Goal: Task Accomplishment & Management: Use online tool/utility

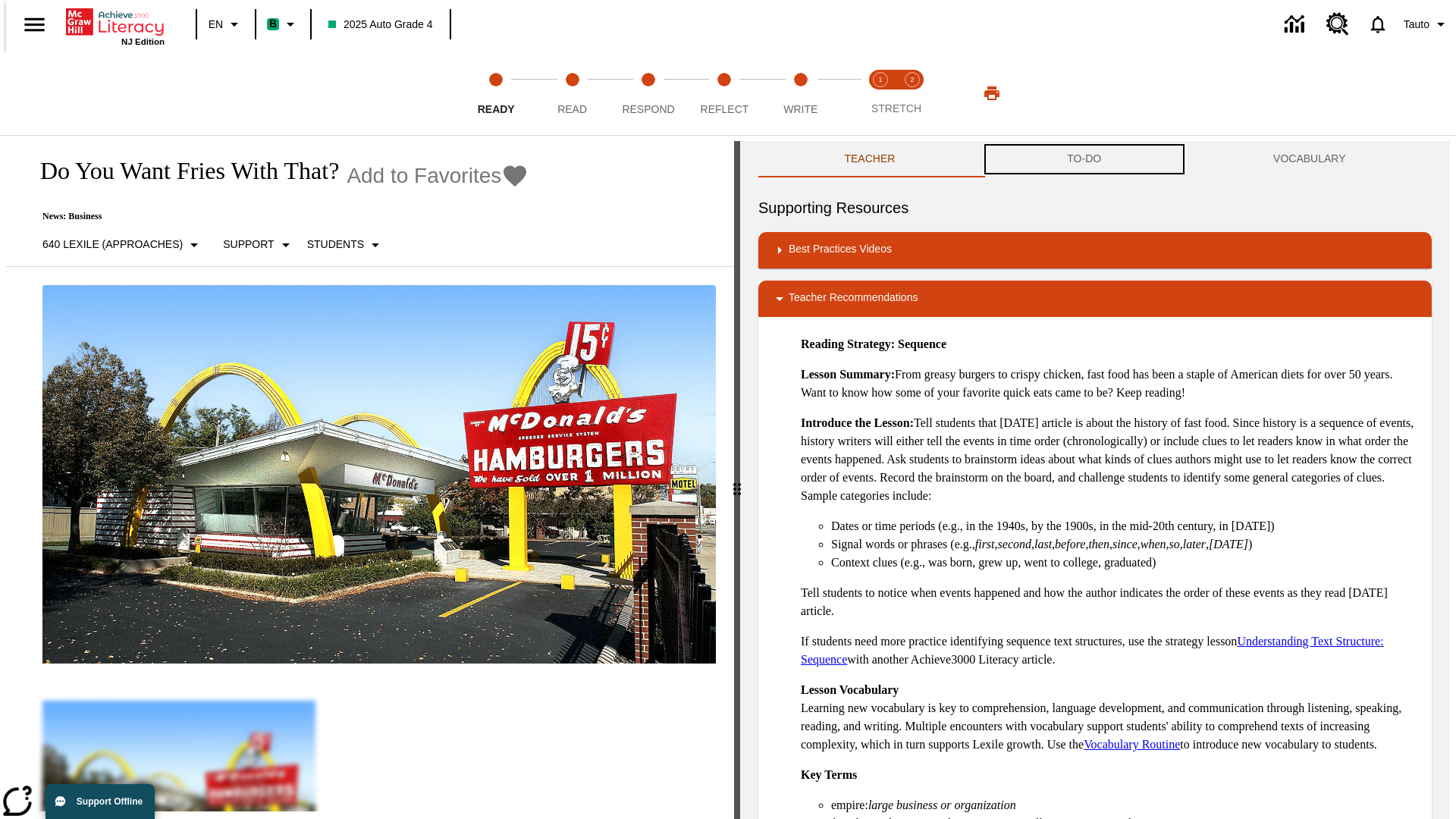
click at [1084, 159] on button "TO-DO" at bounding box center [1084, 159] width 206 height 36
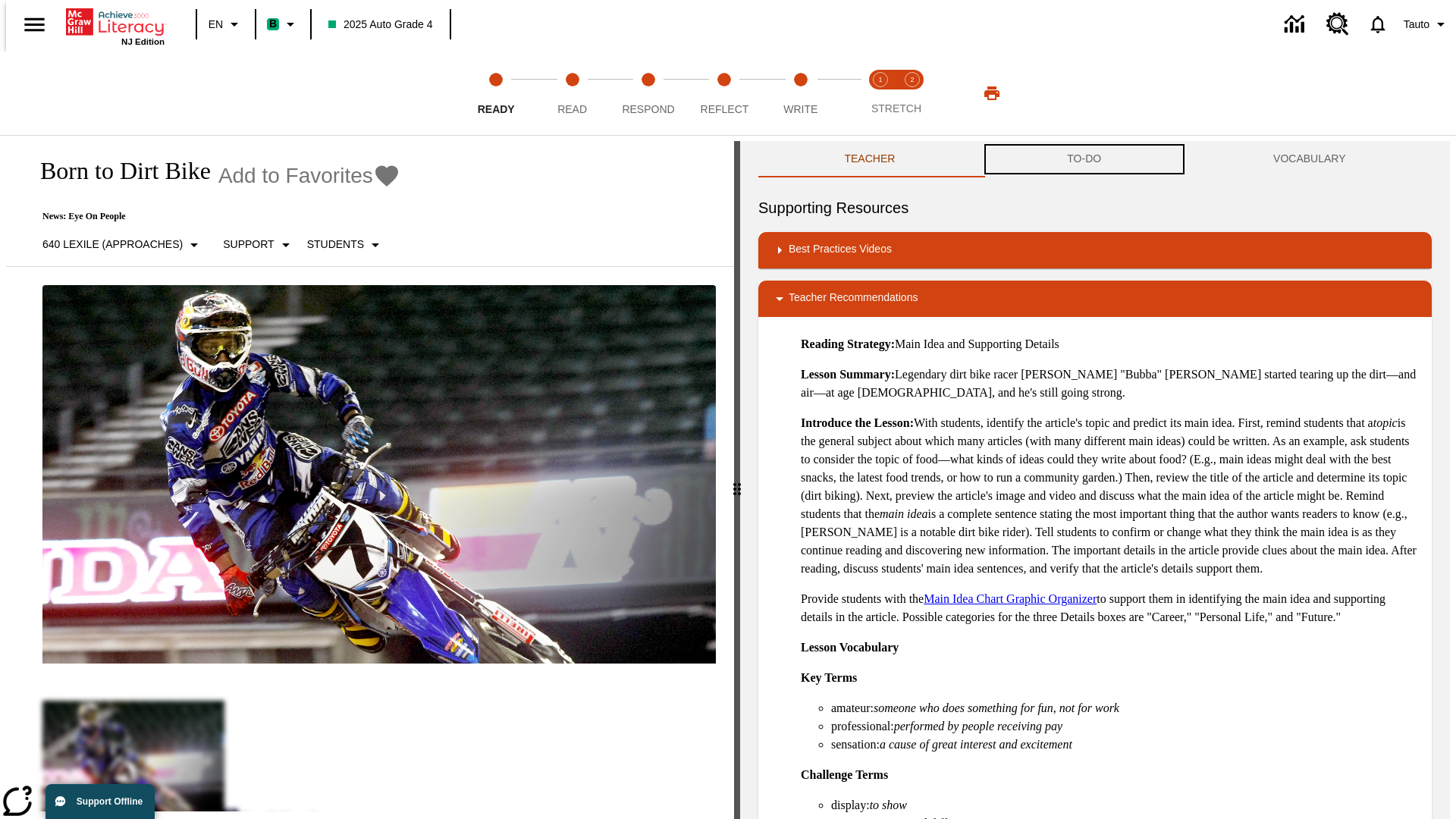
click at [1084, 159] on button "TO-DO" at bounding box center [1084, 159] width 206 height 36
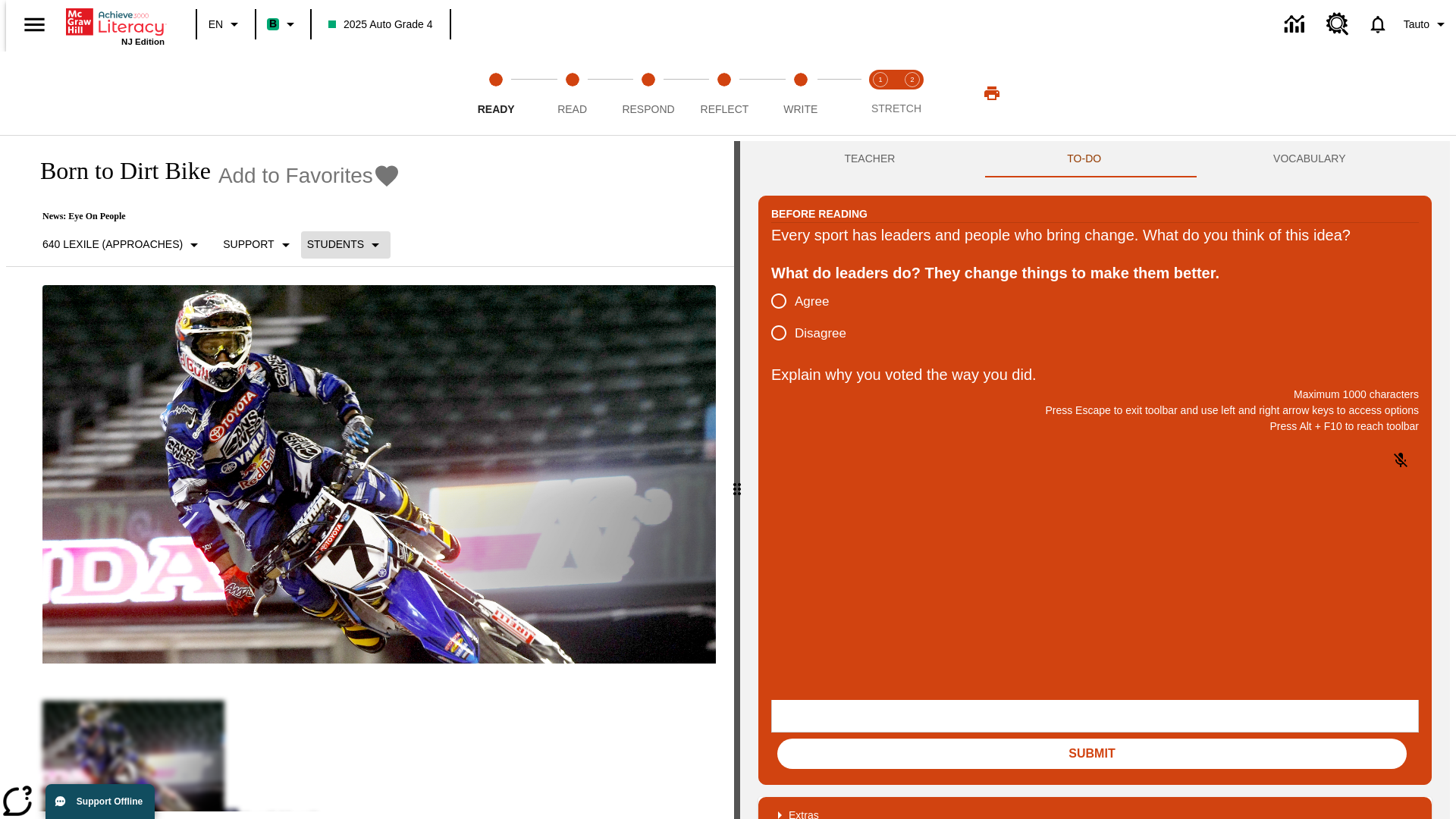
click at [336, 244] on p "Students" at bounding box center [335, 244] width 57 height 16
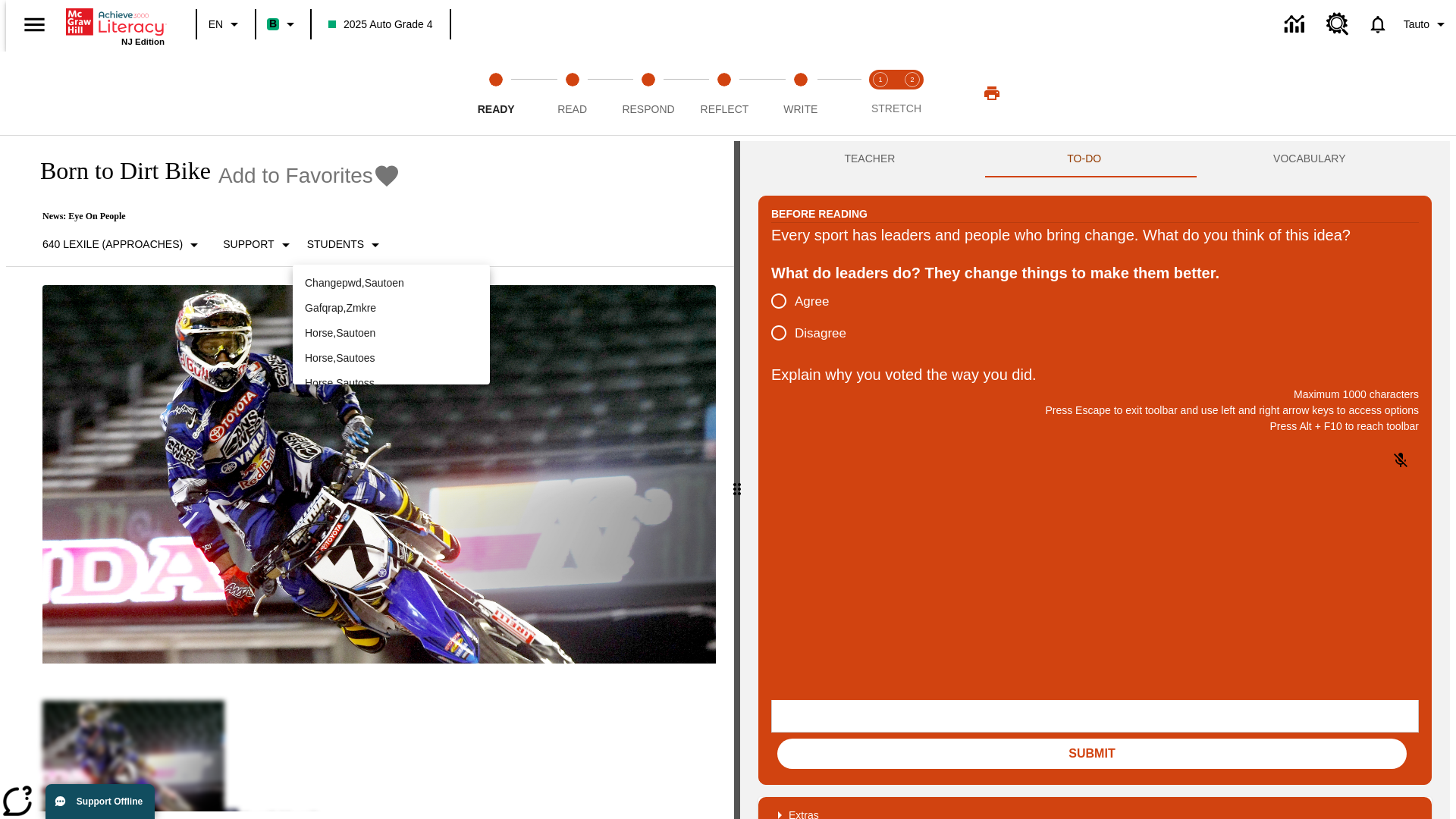
click at [392, 333] on p "Horse , Sautoen" at bounding box center [392, 333] width 173 height 16
